Goal: Task Accomplishment & Management: Manage account settings

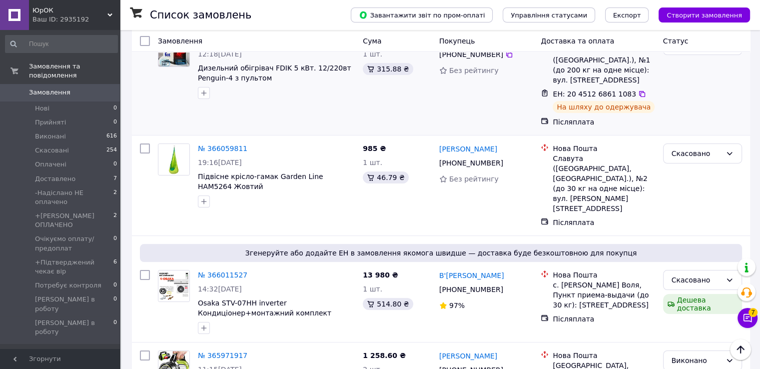
scroll to position [50, 0]
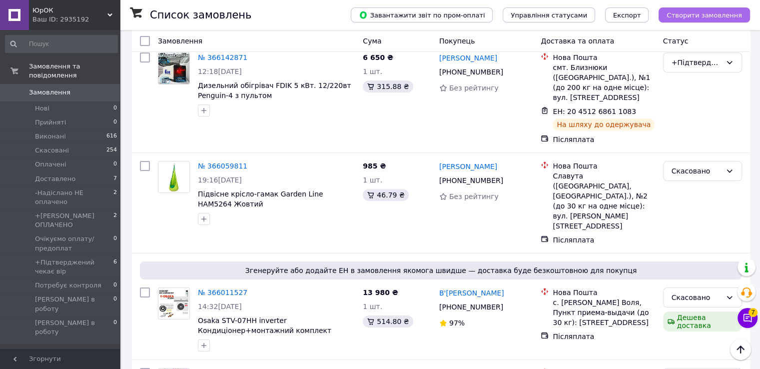
click at [703, 13] on span "Створити замовлення" at bounding box center [703, 14] width 75 height 7
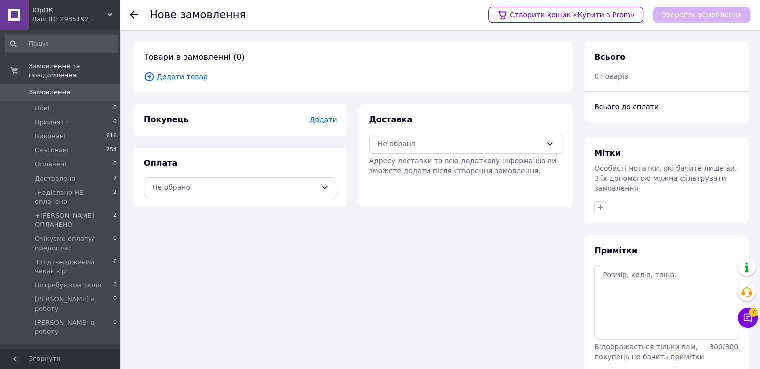
click at [318, 121] on span "Додати" at bounding box center [322, 120] width 27 height 8
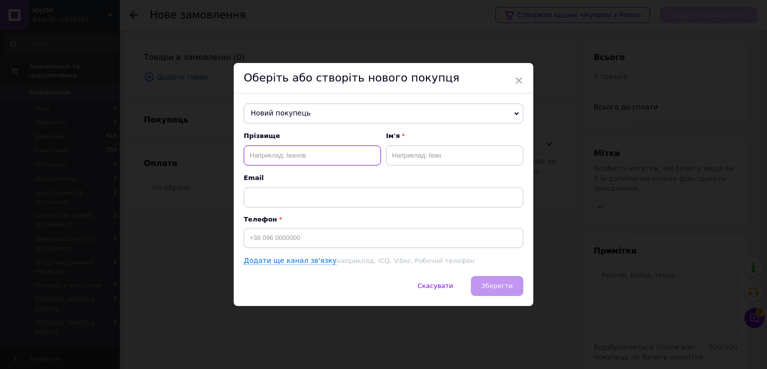
click at [254, 158] on input "text" at bounding box center [312, 155] width 137 height 20
type input "[PERSON_NAME]"
click at [388, 156] on input "text" at bounding box center [454, 155] width 137 height 20
type input "[PERSON_NAME]"
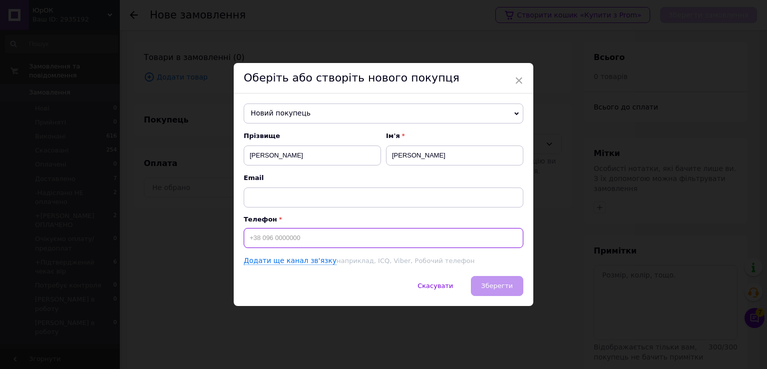
click at [253, 238] on input at bounding box center [384, 238] width 280 height 20
type input "[PHONE_NUMBER]"
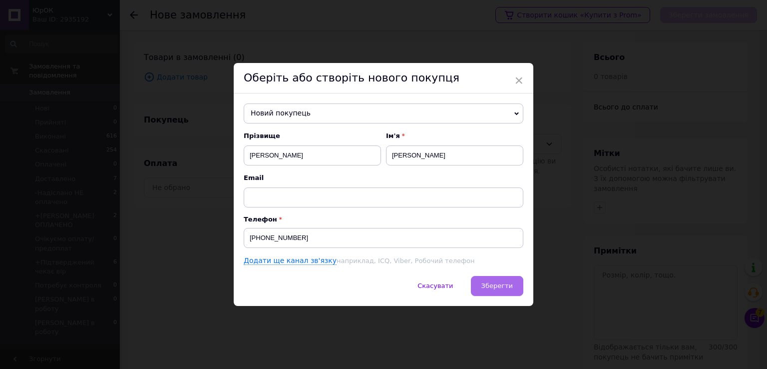
click at [499, 284] on span "Зберегти" at bounding box center [497, 285] width 31 height 7
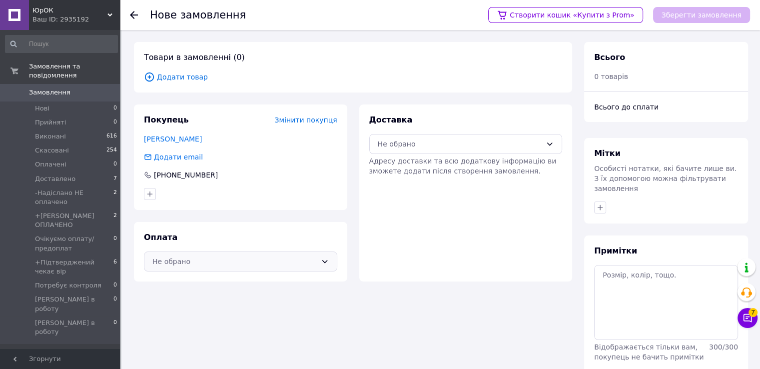
click at [322, 259] on icon at bounding box center [325, 261] width 8 height 8
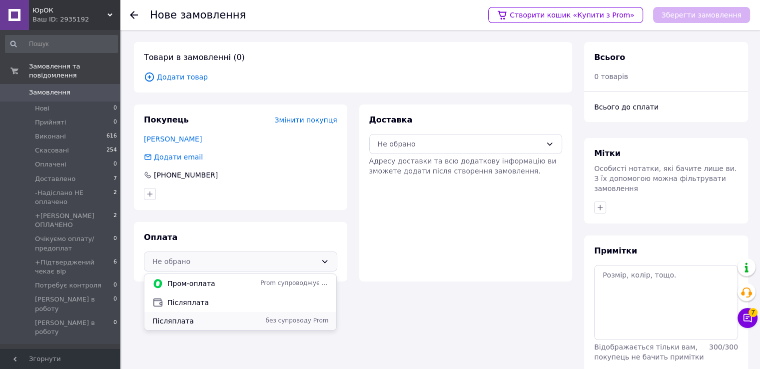
click at [200, 321] on span "Післяплата" at bounding box center [204, 321] width 104 height 10
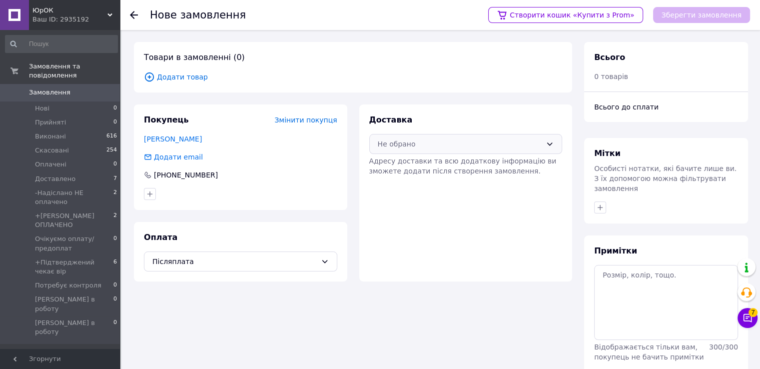
click at [550, 141] on icon at bounding box center [550, 144] width 8 height 8
click at [463, 164] on span "Нова Пошта (платна)" at bounding box center [472, 165] width 161 height 10
click at [147, 75] on icon at bounding box center [149, 76] width 11 height 11
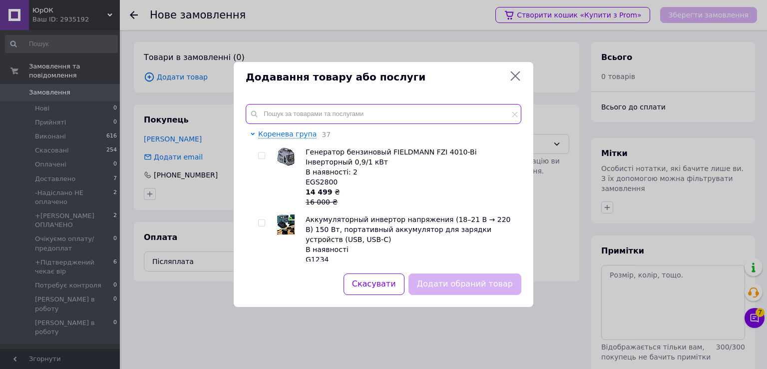
click at [270, 116] on input "text" at bounding box center [384, 114] width 276 height 20
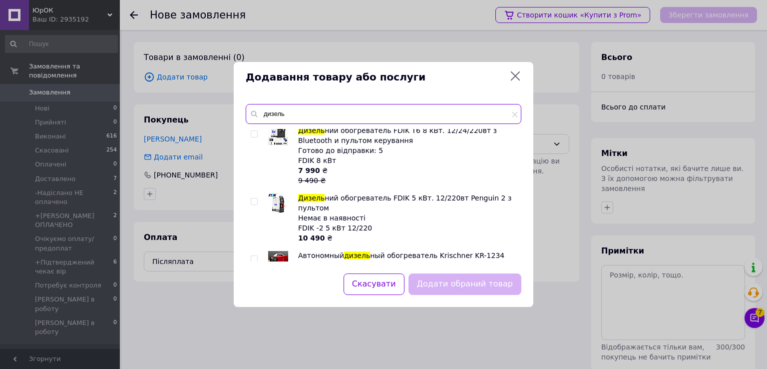
scroll to position [1024, 0]
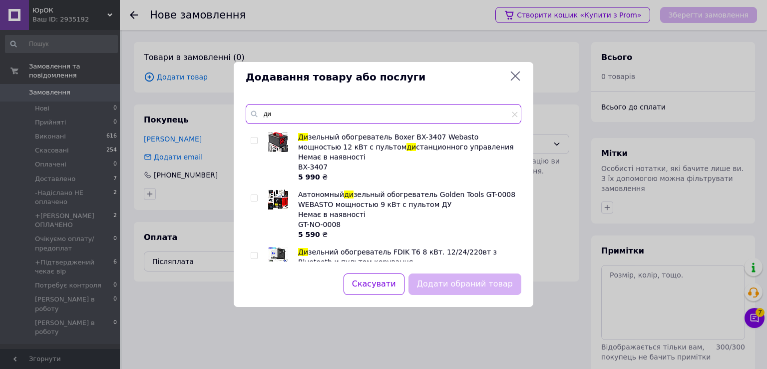
type input "д"
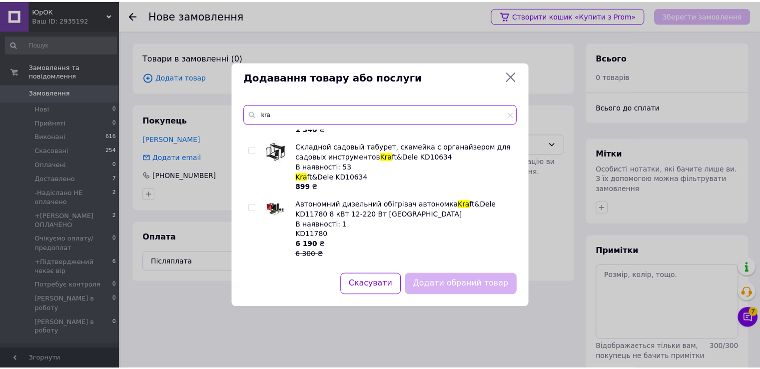
scroll to position [649, 0]
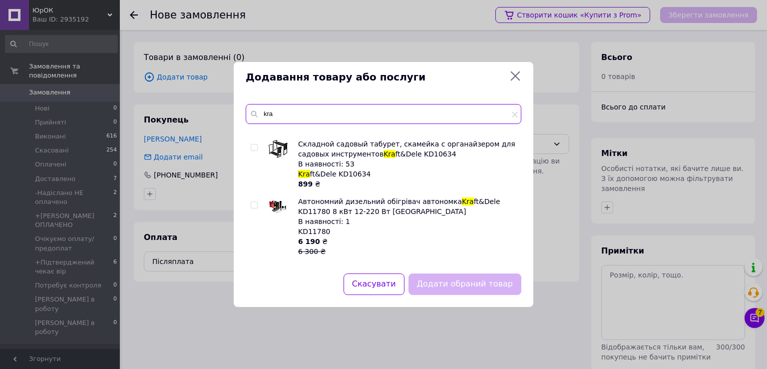
type input "kra"
click at [422, 197] on span "Автономний дизельний обігрівач автономка" at bounding box center [380, 201] width 164 height 8
click at [255, 202] on input "checkbox" at bounding box center [254, 205] width 6 height 6
checkbox input "true"
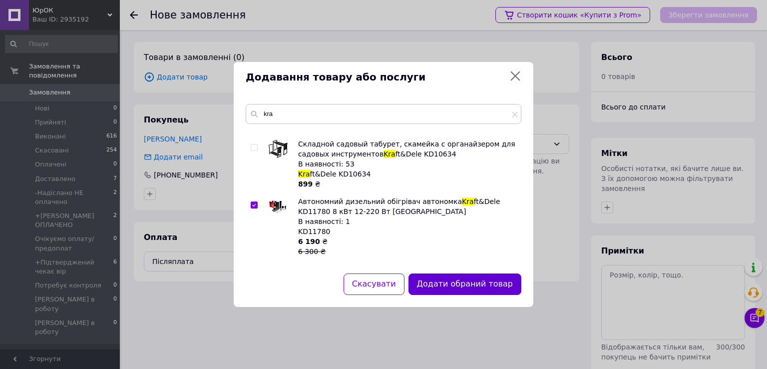
click at [482, 285] on button "Додати обраний товар" at bounding box center [465, 283] width 113 height 21
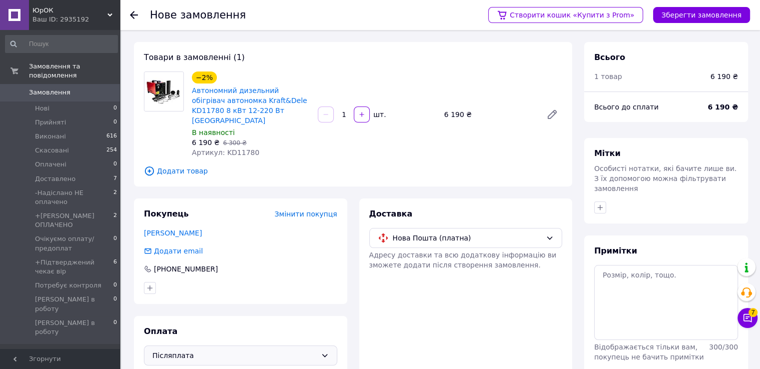
click at [322, 354] on icon at bounding box center [324, 355] width 5 height 3
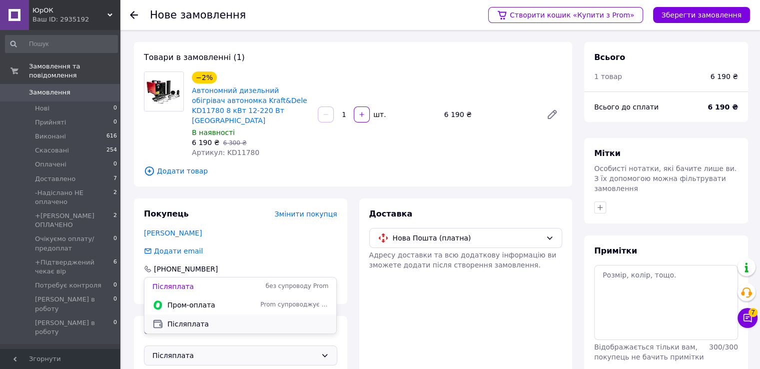
click at [214, 322] on span "Післяплата" at bounding box center [247, 324] width 161 height 10
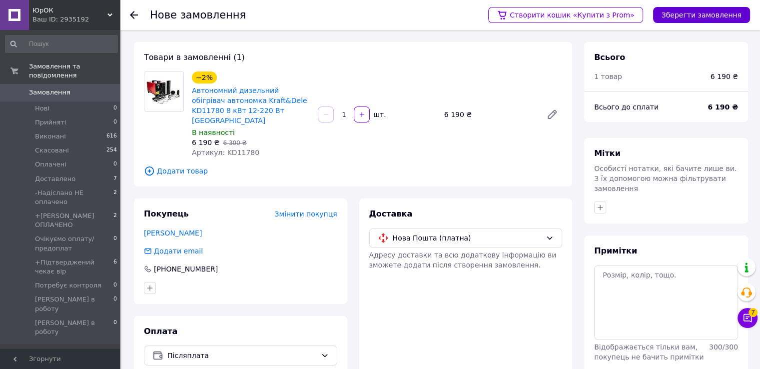
click at [696, 16] on button "Зберегти замовлення" at bounding box center [701, 15] width 97 height 16
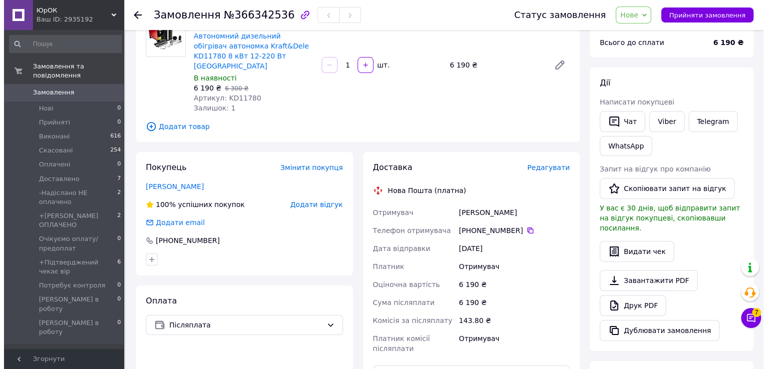
scroll to position [100, 0]
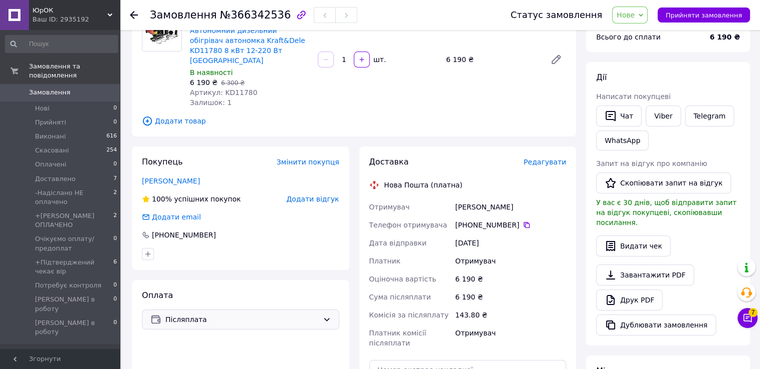
click at [326, 315] on icon at bounding box center [327, 319] width 8 height 8
click at [218, 291] on span "Післяплата" at bounding box center [203, 288] width 106 height 10
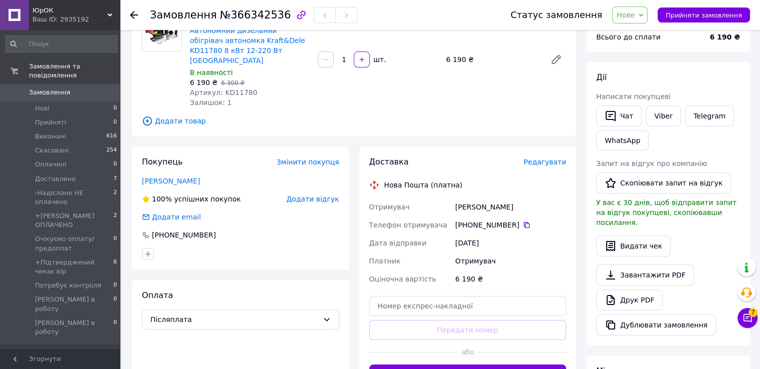
click at [552, 158] on span "Редагувати" at bounding box center [545, 162] width 42 height 8
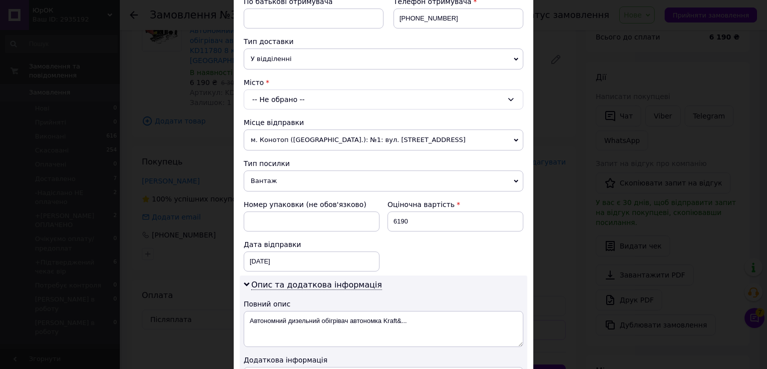
scroll to position [150, 0]
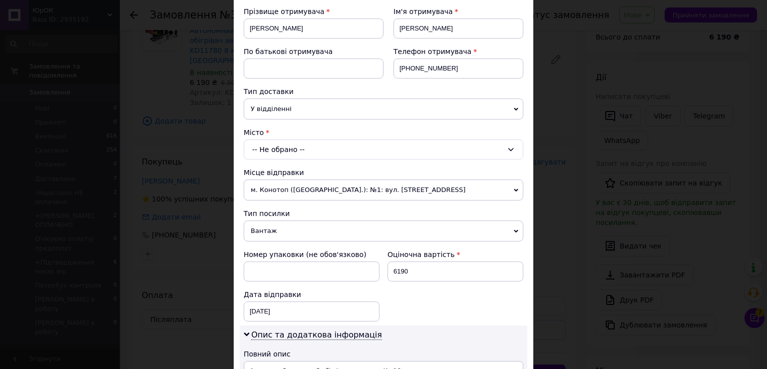
click at [510, 146] on icon at bounding box center [511, 149] width 8 height 8
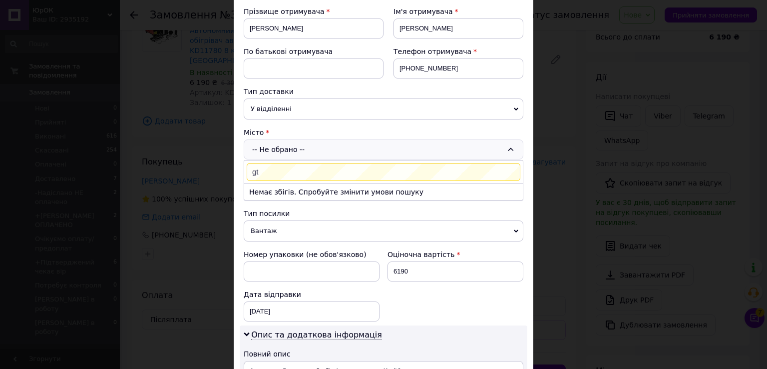
type input "g"
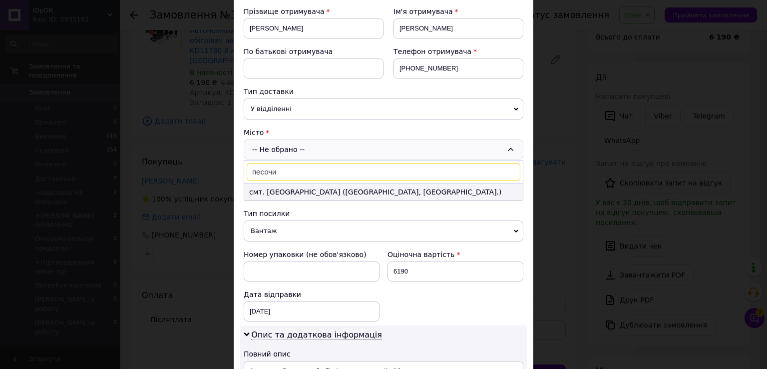
type input "песочи"
click at [279, 191] on li "смт. [GEOGRAPHIC_DATA] ([GEOGRAPHIC_DATA], [GEOGRAPHIC_DATA].)" at bounding box center [383, 192] width 279 height 16
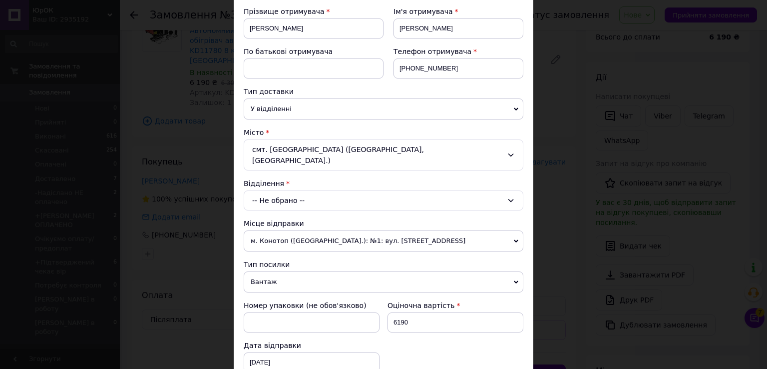
click at [508, 196] on icon at bounding box center [511, 200] width 8 height 8
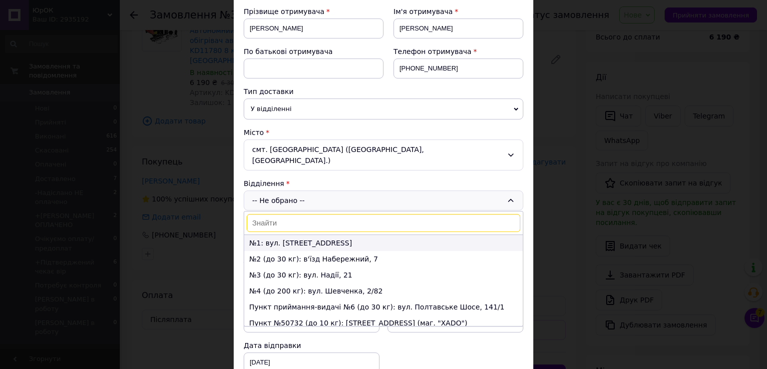
click at [288, 235] on li "№1: вул. [STREET_ADDRESS]" at bounding box center [383, 243] width 279 height 16
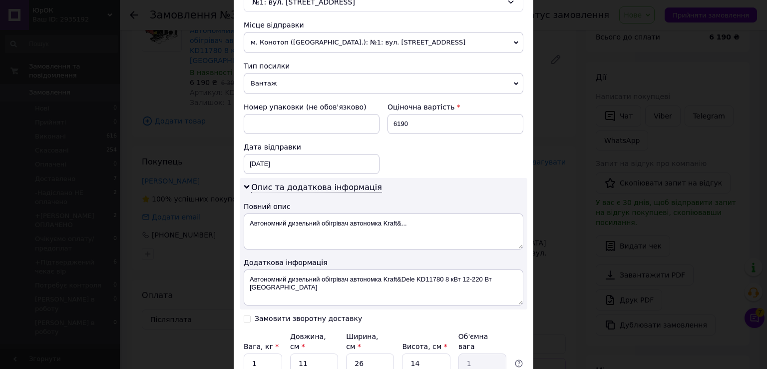
scroll to position [350, 0]
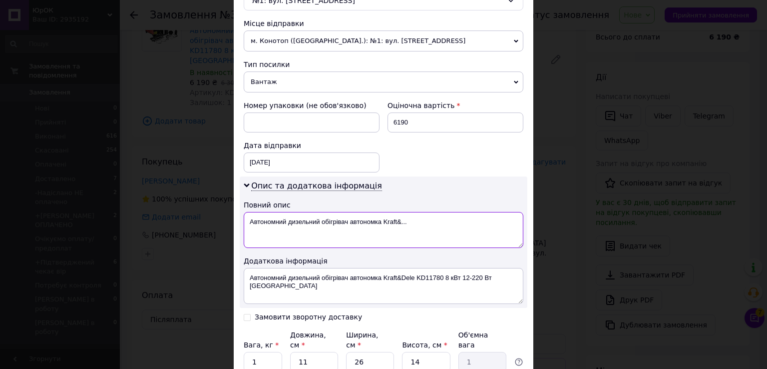
drag, startPoint x: 248, startPoint y: 208, endPoint x: 424, endPoint y: 212, distance: 175.9
click at [424, 212] on textarea "Автономний дизельний обігрівач автономка Kraft&..." at bounding box center [384, 230] width 280 height 36
click at [295, 212] on textarea "Вебасто КрафтДелле" at bounding box center [384, 230] width 280 height 36
drag, startPoint x: 248, startPoint y: 207, endPoint x: 314, endPoint y: 208, distance: 65.9
click at [320, 212] on textarea "Вебасто [PERSON_NAME]" at bounding box center [384, 230] width 280 height 36
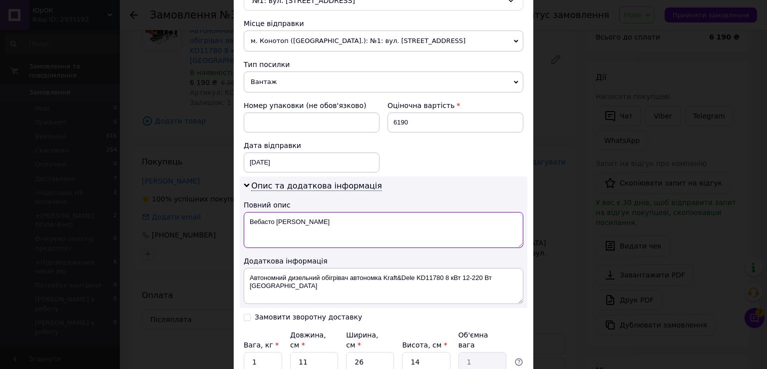
type textarea "Вебасто [PERSON_NAME]"
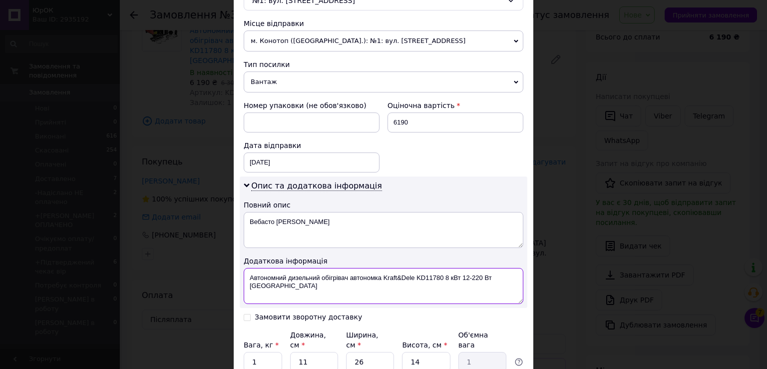
drag, startPoint x: 246, startPoint y: 265, endPoint x: 292, endPoint y: 279, distance: 47.7
click at [292, 279] on textarea "Автономний дизельний обігрівач автономка Kraft&Dele KD11780 8 кВт 12-220 Вт [GE…" at bounding box center [384, 286] width 280 height 36
paste textarea "Вебасто [PERSON_NAME]"
type textarea "Вебасто [PERSON_NAME]"
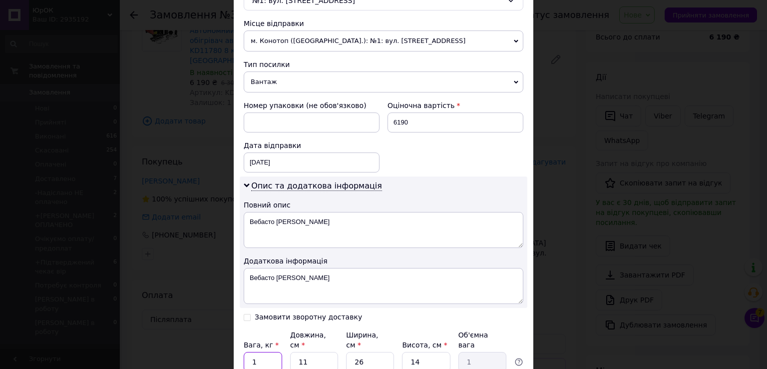
click at [257, 352] on input "1" at bounding box center [263, 362] width 38 height 20
type input "6"
click at [306, 352] on input "11" at bounding box center [314, 362] width 48 height 20
type input "1"
type input "0.1"
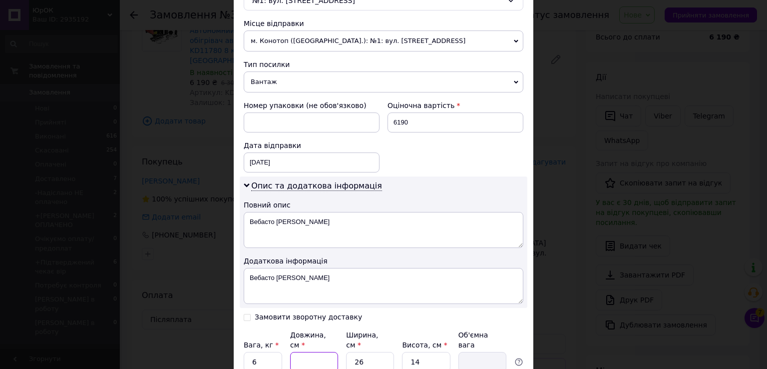
type input "4"
type input "0.36"
type input "40"
type input "3.64"
type input "40"
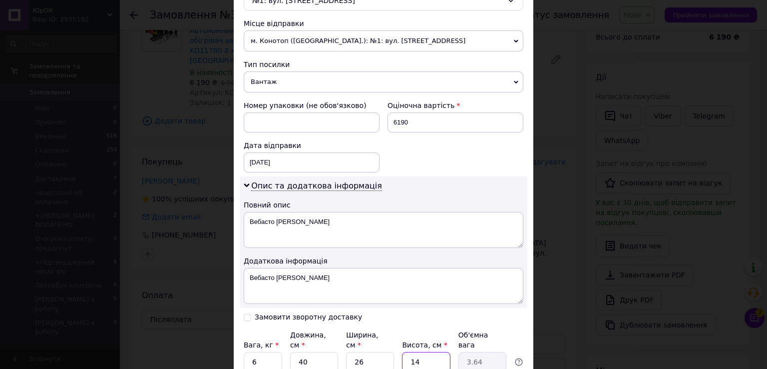
click at [419, 352] on input "14" at bounding box center [426, 362] width 48 height 20
type input "1"
type input "0.26"
type input "3"
type input "0.78"
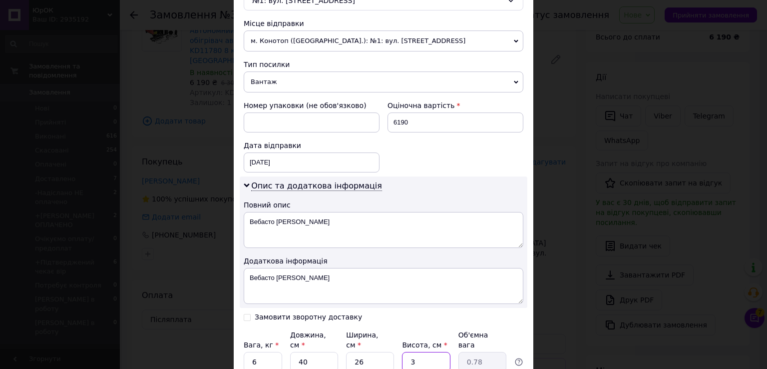
type input "30"
type input "7.8"
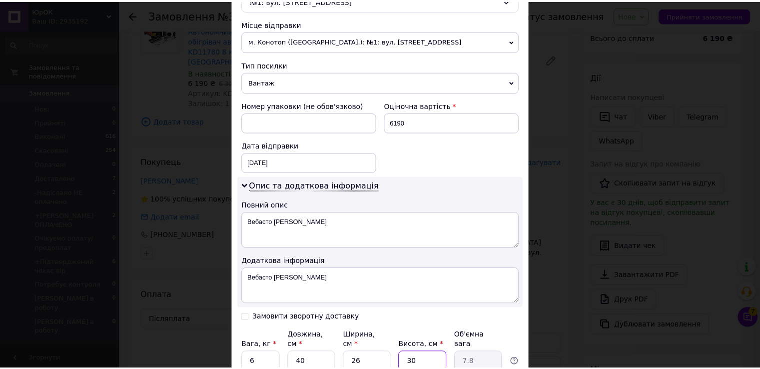
scroll to position [422, 0]
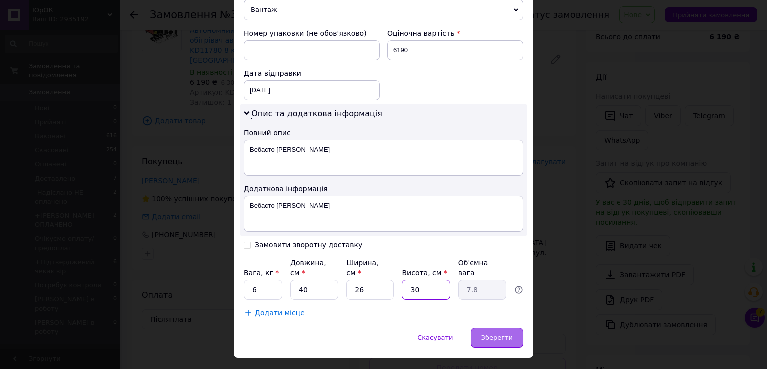
type input "30"
click at [498, 334] on span "Зберегти" at bounding box center [497, 337] width 31 height 7
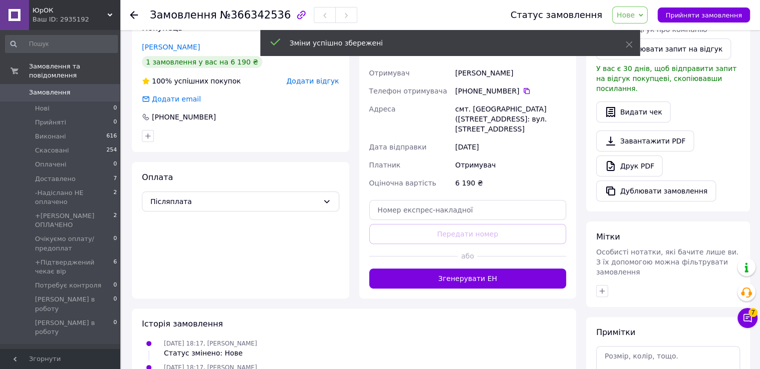
scroll to position [250, 0]
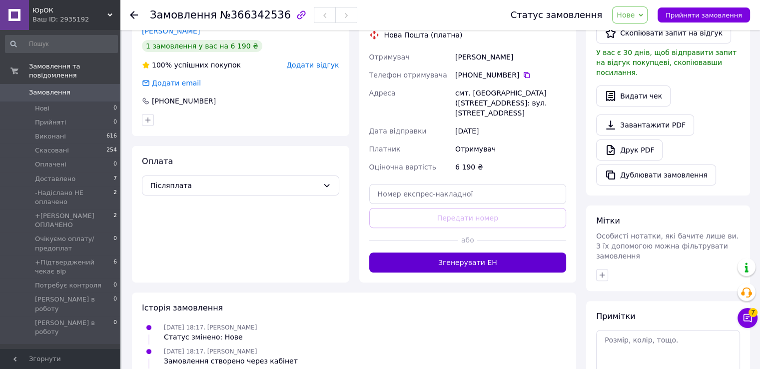
click at [471, 255] on button "Згенерувати ЕН" at bounding box center [467, 262] width 197 height 20
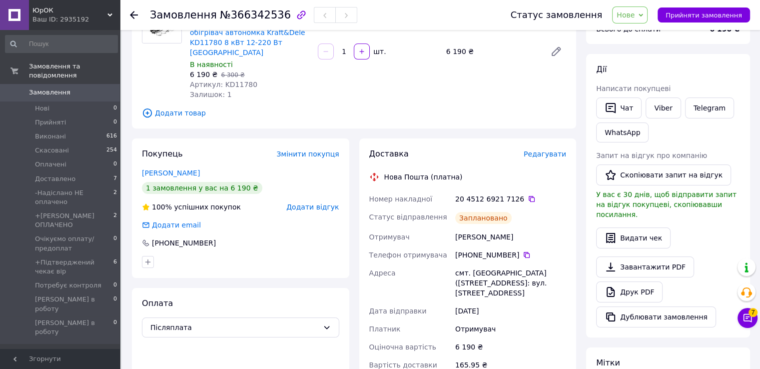
scroll to position [100, 0]
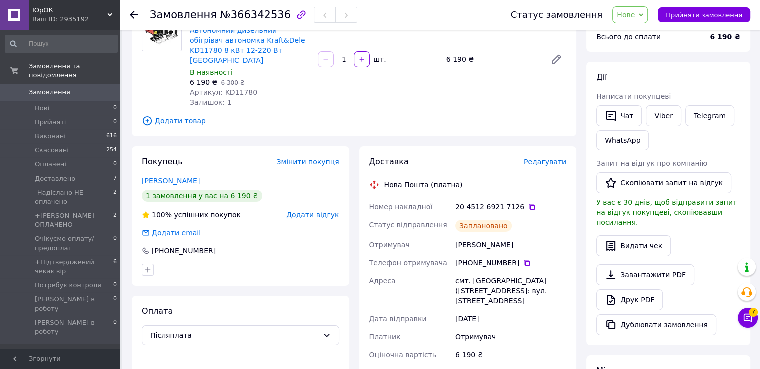
click at [134, 14] on use at bounding box center [134, 15] width 8 height 8
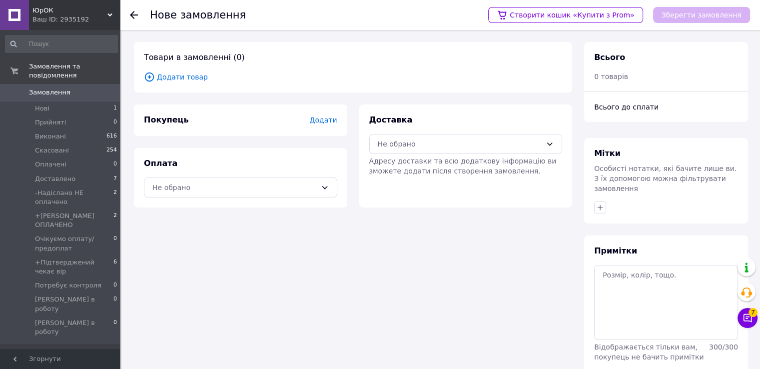
click at [137, 12] on icon at bounding box center [134, 15] width 8 height 8
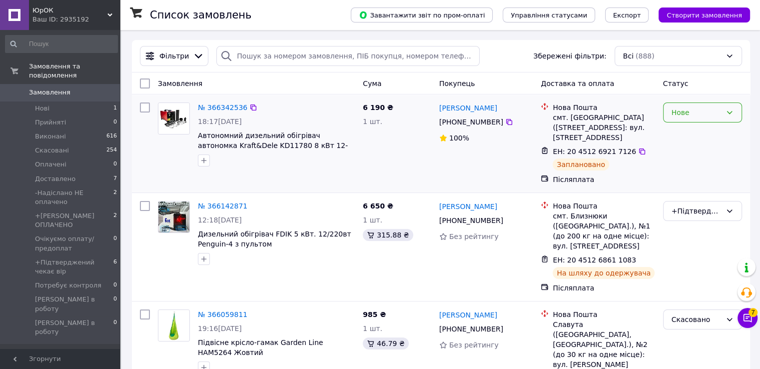
click at [728, 112] on icon at bounding box center [729, 112] width 8 height 8
click at [730, 110] on icon at bounding box center [729, 112] width 8 height 8
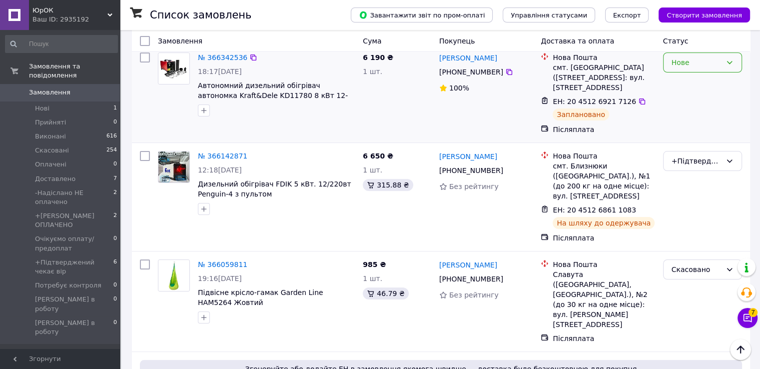
click at [729, 62] on icon at bounding box center [729, 62] width 8 height 8
click at [711, 119] on li "+Підтверджений чекає вір" at bounding box center [702, 133] width 78 height 28
